Goal: Task Accomplishment & Management: Use online tool/utility

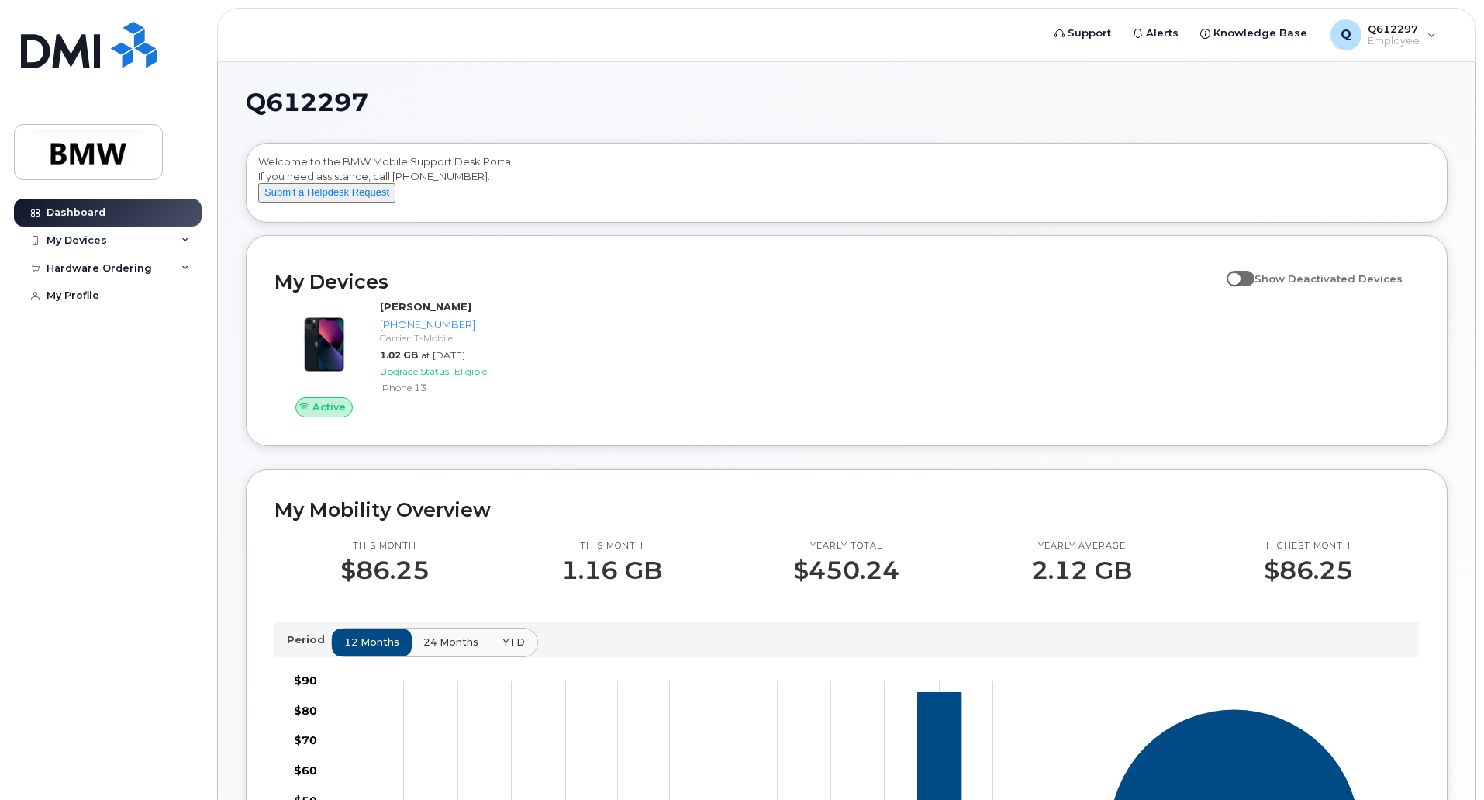
click at [1248, 286] on span at bounding box center [1241, 279] width 28 height 16
click at [1239, 276] on input "Show Deactivated Devices" at bounding box center [1233, 270] width 12 height 12
click at [1248, 286] on span at bounding box center [1241, 279] width 28 height 16
click at [1239, 276] on input "Show Deactivated Devices" at bounding box center [1233, 270] width 12 height 12
checkbox input "false"
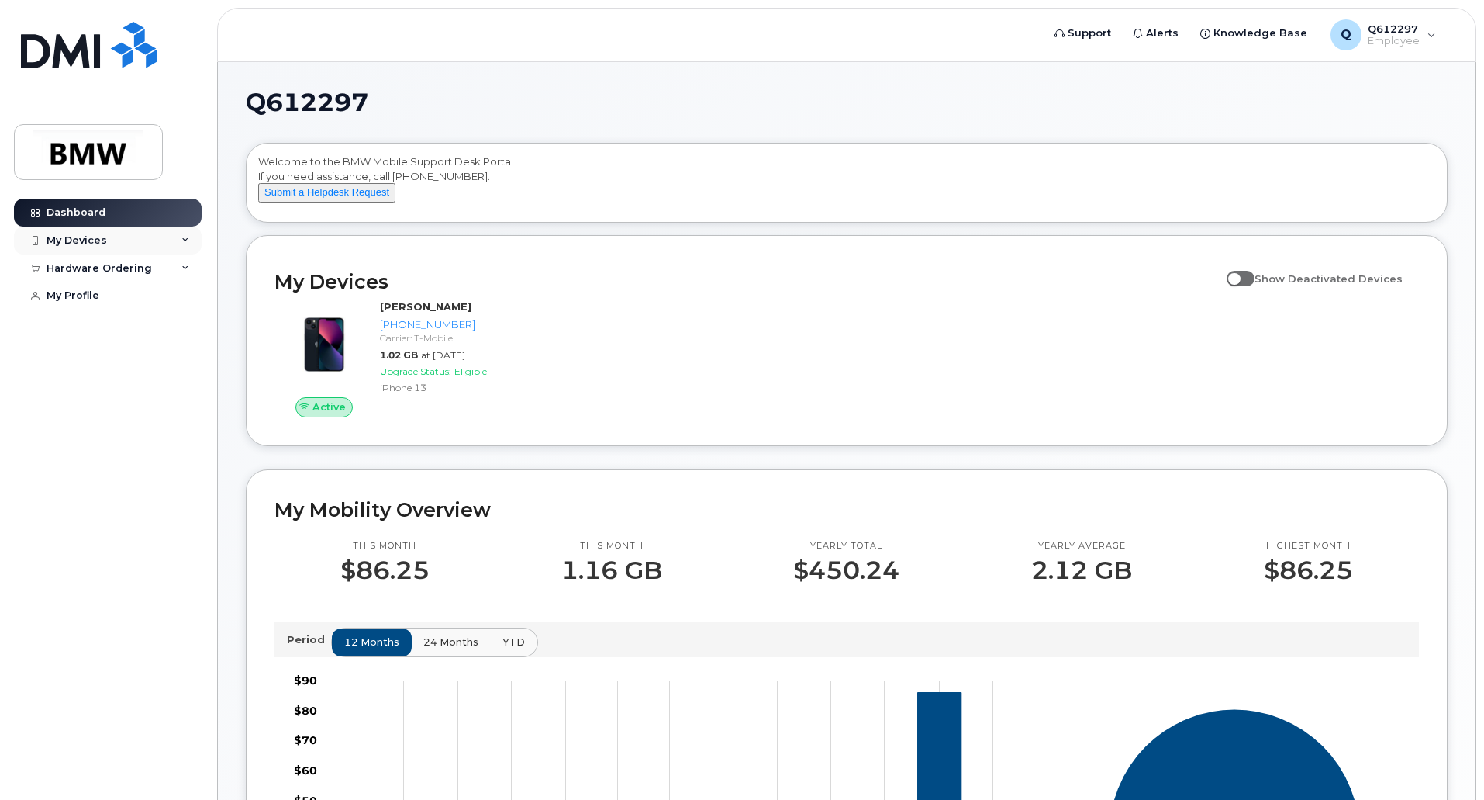
click at [181, 242] on icon at bounding box center [185, 241] width 8 height 8
click at [648, 367] on div "Active Lisa Gim 640-466-0618 Carrier: T-Mobile 1.02 GB at Sep 01, 2025 Upgrade …" at bounding box center [846, 358] width 1163 height 136
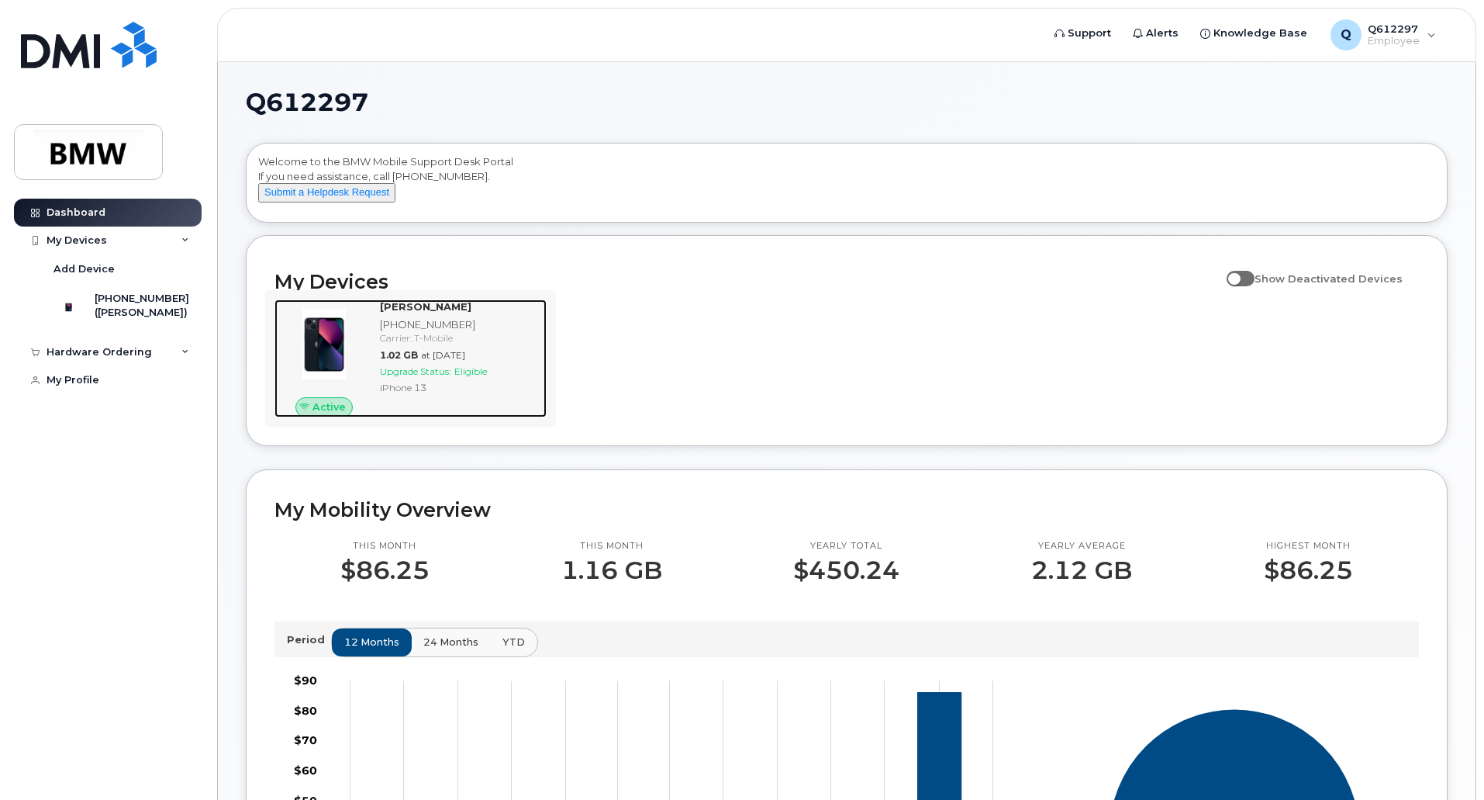
click at [441, 377] on span "Upgrade Status:" at bounding box center [415, 371] width 71 height 12
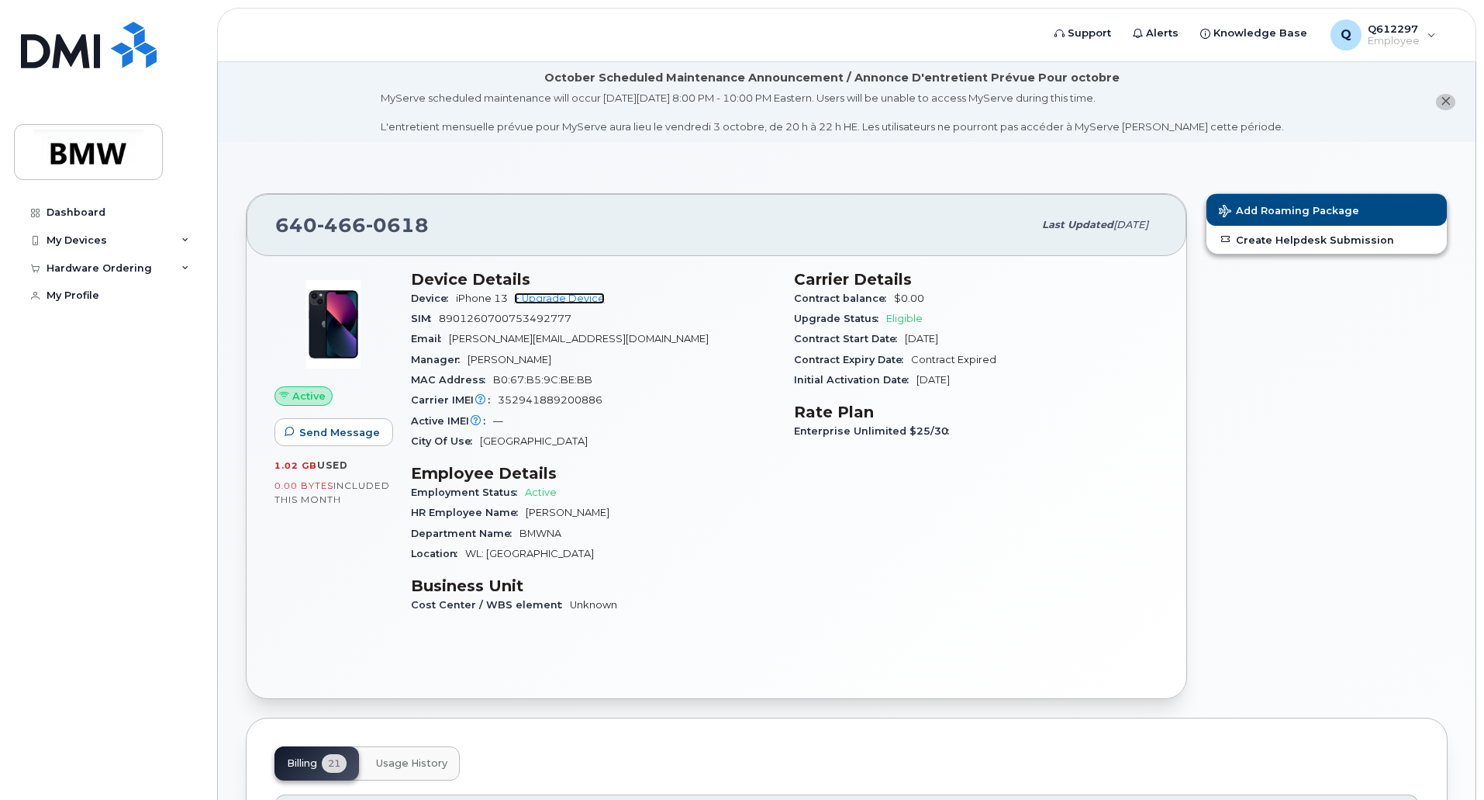
click at [565, 295] on link "+ Upgrade Device" at bounding box center [559, 298] width 91 height 12
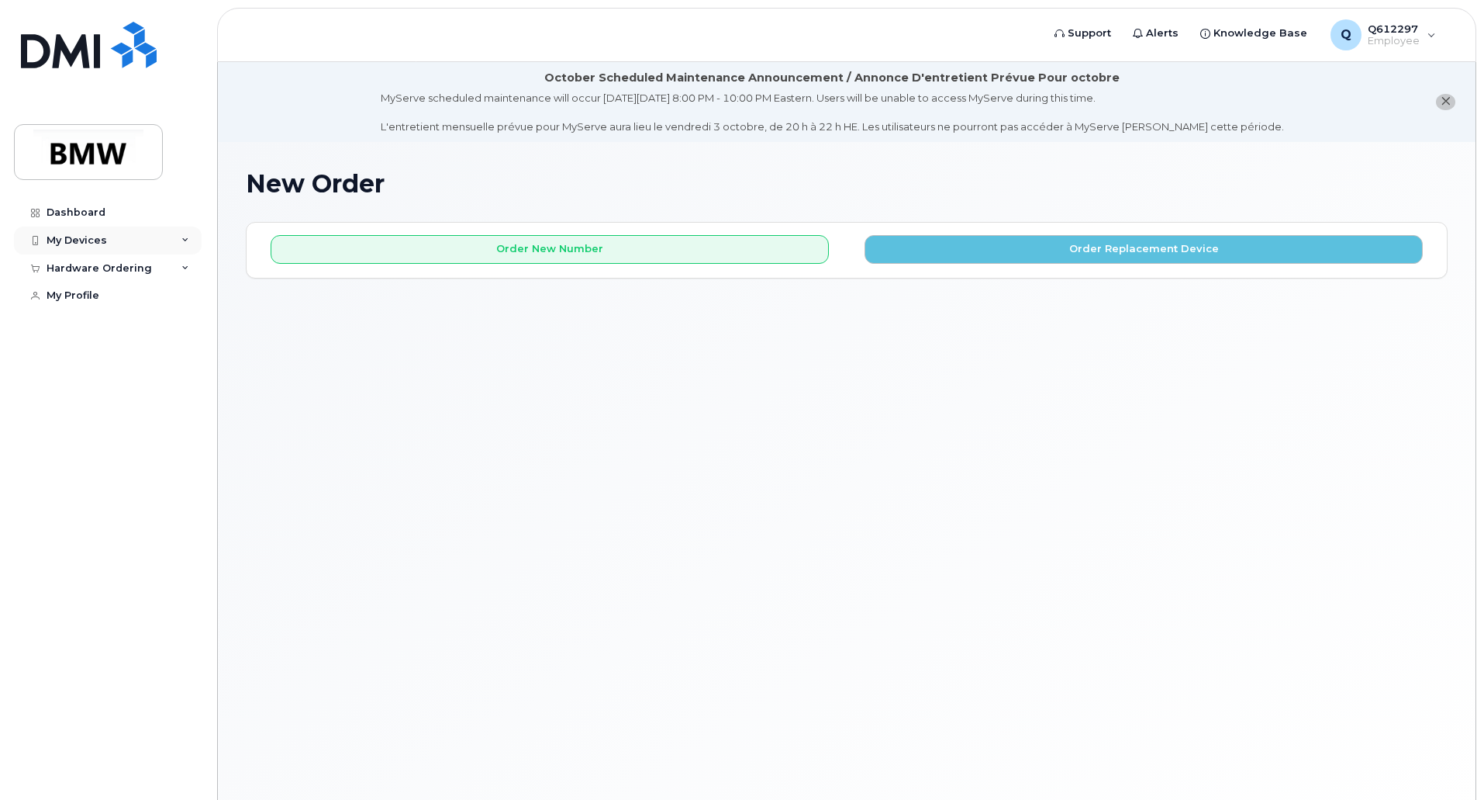
click at [178, 237] on div "My Devices" at bounding box center [108, 240] width 188 height 28
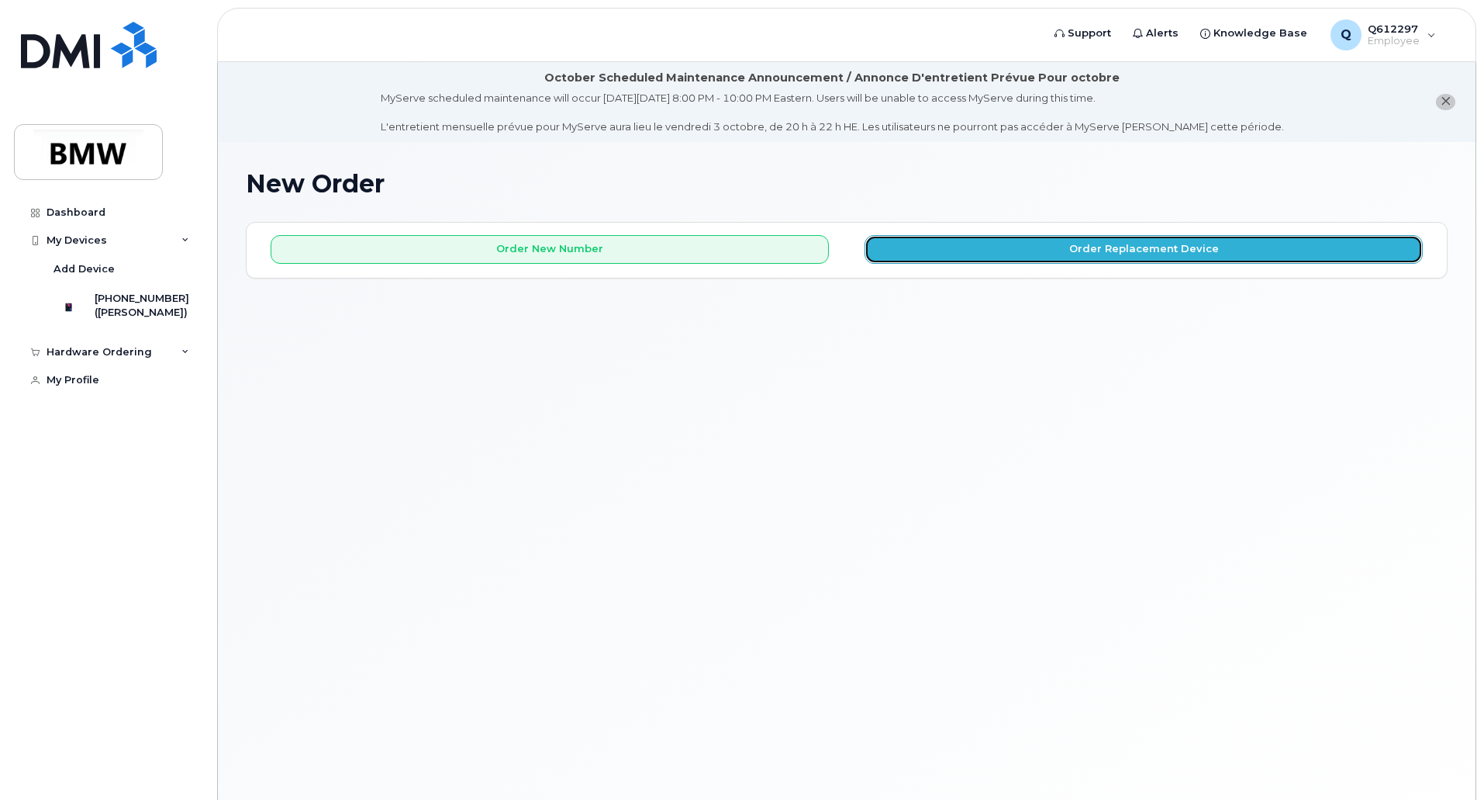
click at [935, 241] on button "Order Replacement Device" at bounding box center [1144, 249] width 558 height 29
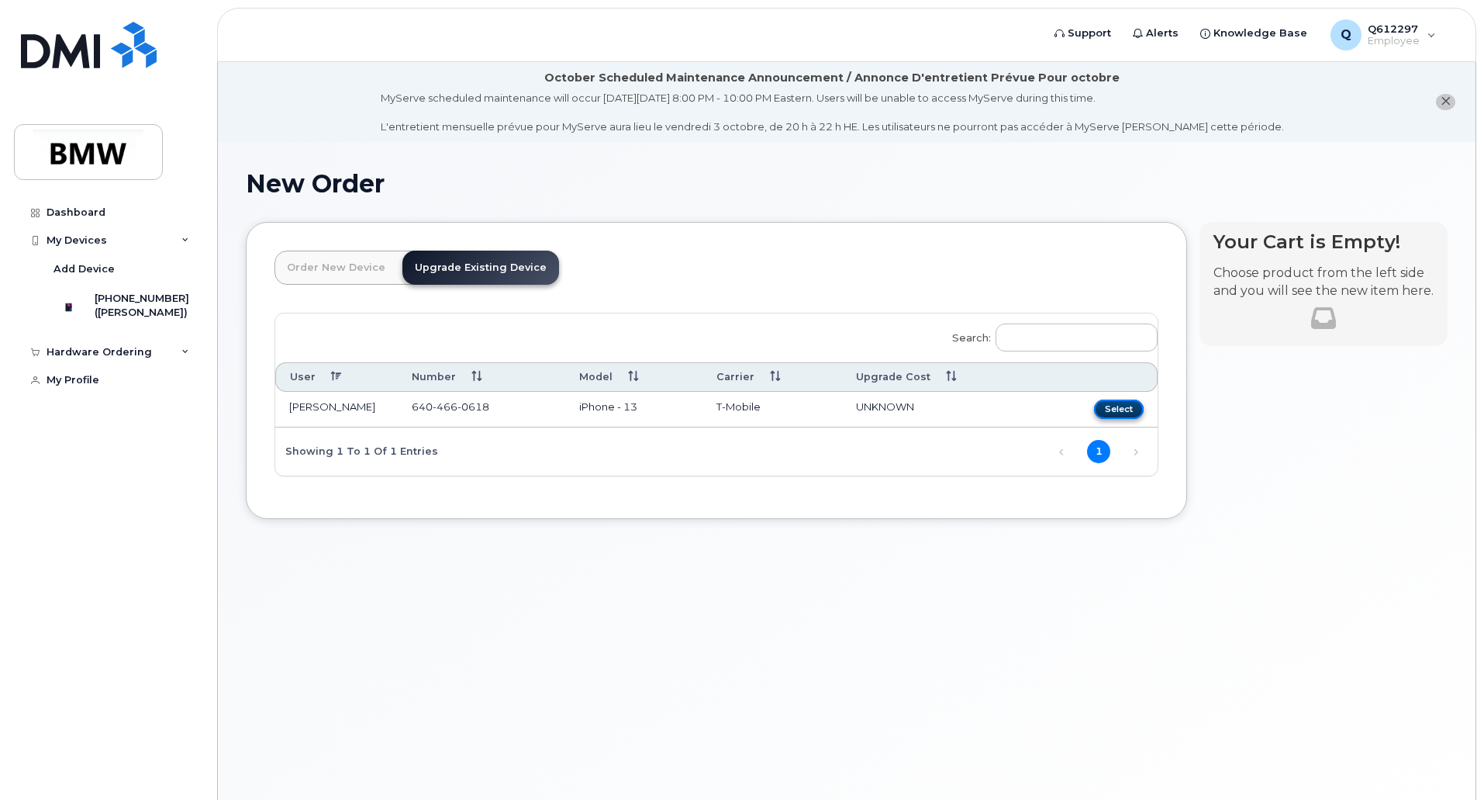
click at [1115, 409] on button "Select" at bounding box center [1119, 408] width 50 height 19
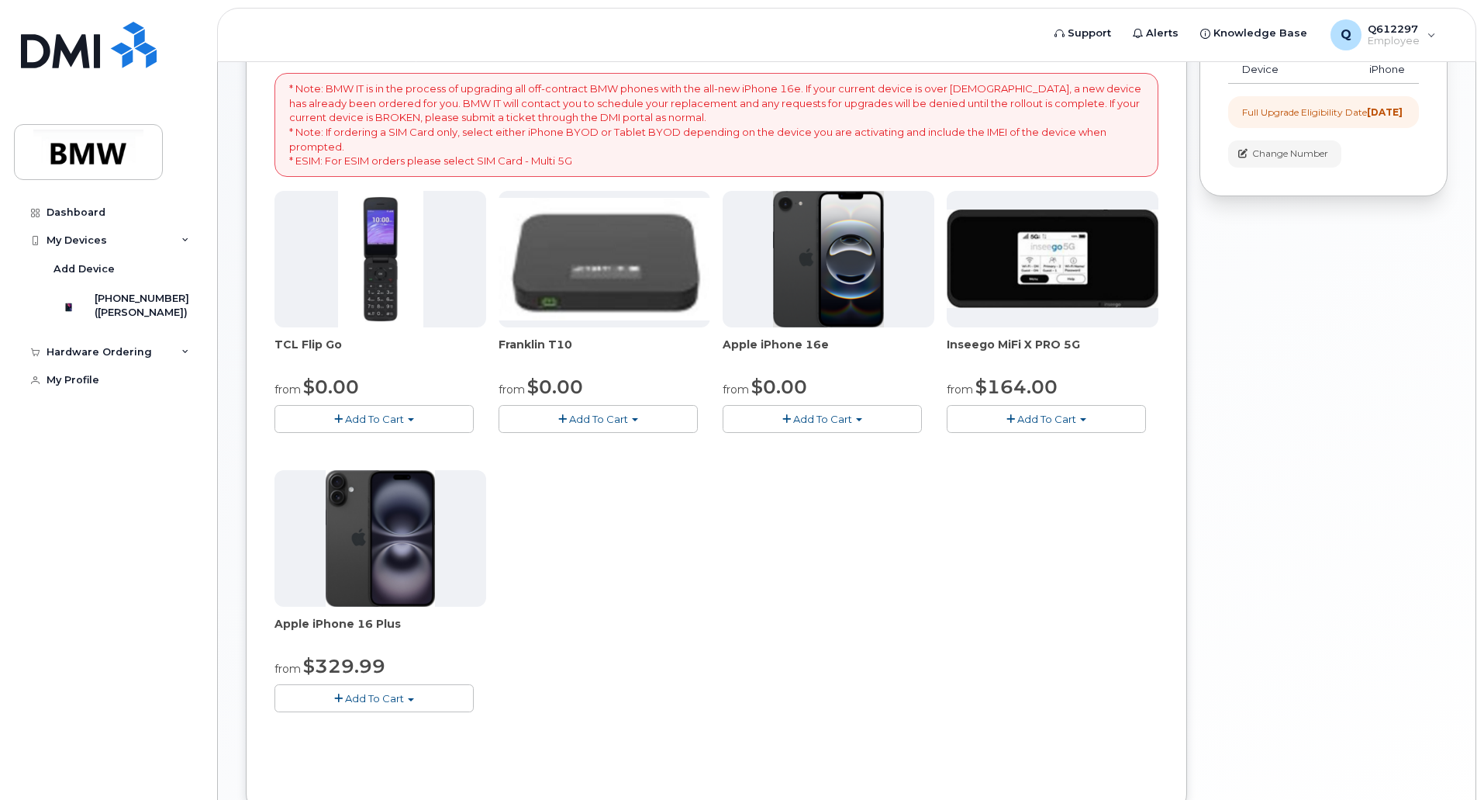
scroll to position [310, 0]
